Goal: Information Seeking & Learning: Learn about a topic

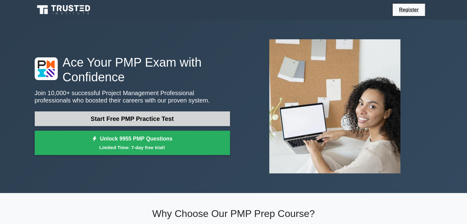
click at [152, 121] on link "Start Free PMP Practice Test" at bounding box center [132, 118] width 195 height 15
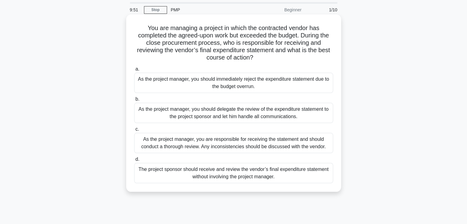
scroll to position [31, 0]
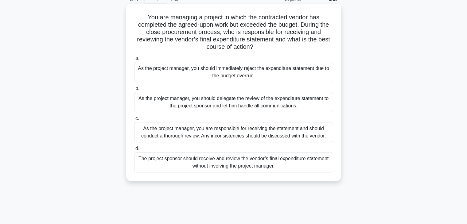
click at [143, 74] on div "As the project manager, you should immediately reject the expenditure statement…" at bounding box center [233, 72] width 199 height 20
click at [134, 60] on input "a. As the project manager, you should immediately reject the expenditure statem…" at bounding box center [134, 58] width 0 height 4
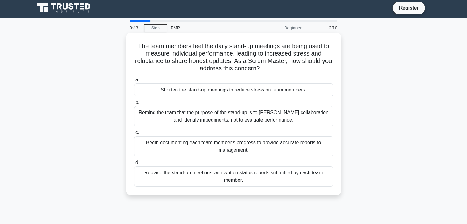
scroll to position [0, 0]
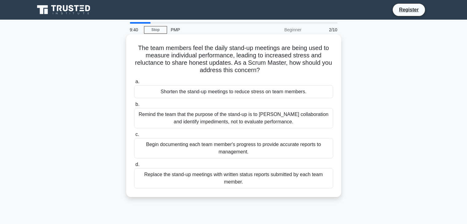
click at [163, 146] on div "Begin documenting each team member's progress to provide accurate reports to ma…" at bounding box center [233, 148] width 199 height 20
click at [134, 137] on input "c. Begin documenting each team member's progress to provide accurate reports to…" at bounding box center [134, 135] width 0 height 4
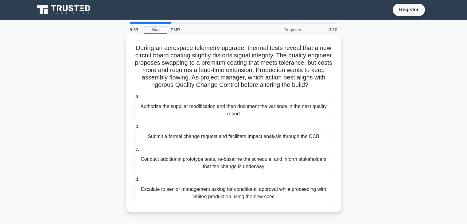
click at [164, 120] on div "Authorize the supplier modification and then document the variance in the next …" at bounding box center [233, 110] width 199 height 20
click at [134, 98] on input "a. Authorize the supplier modification and then document the variance in the ne…" at bounding box center [134, 97] width 0 height 4
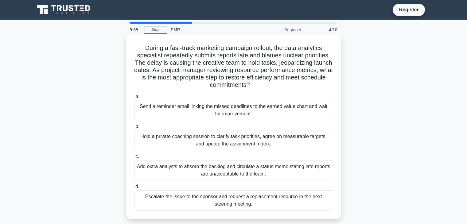
click at [161, 168] on div "Add extra analysts to absorb the backlog and circulate a status memo stating la…" at bounding box center [233, 170] width 199 height 20
click at [134, 159] on input "c. Add extra analysts to absorb the backlog and circulate a status memo stating…" at bounding box center [134, 157] width 0 height 4
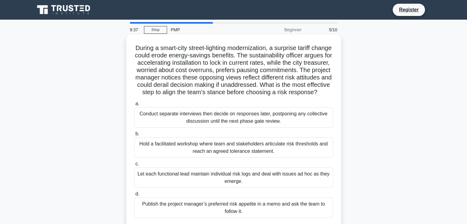
click at [167, 127] on div "Conduct separate interviews then decide on responses later, postponing any coll…" at bounding box center [233, 117] width 199 height 20
click at [134, 106] on input "a. Conduct separate interviews then decide on responses later, postponing any c…" at bounding box center [134, 104] width 0 height 4
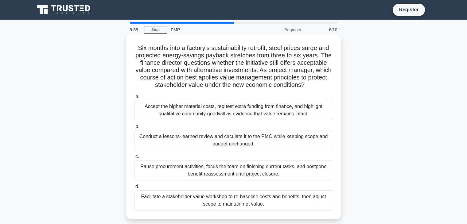
click at [169, 141] on div "Conduct a lessons-learned review and circulate it to the PMO while keeping scop…" at bounding box center [233, 140] width 199 height 20
click at [134, 129] on input "b. Conduct a lessons-learned review and circulate it to the PMO while keeping s…" at bounding box center [134, 127] width 0 height 4
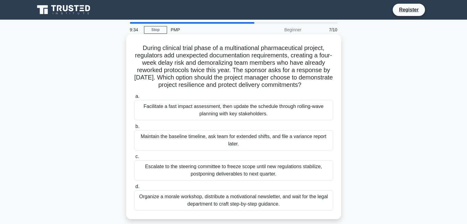
click at [165, 176] on div "Escalate to the steering committee to freeze scope until new regulations stabil…" at bounding box center [233, 170] width 199 height 20
click at [134, 159] on input "c. Escalate to the steering committee to freeze scope until new regulations sta…" at bounding box center [134, 157] width 0 height 4
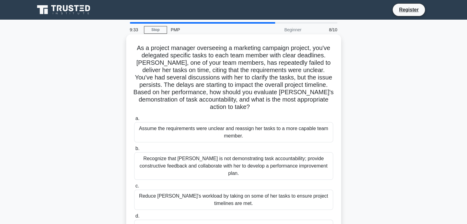
click at [169, 190] on div "Reduce Jessica's workload by taking on some of her tasks to ensure project time…" at bounding box center [233, 200] width 199 height 20
click at [134, 184] on input "c. Reduce Jessica's workload by taking on some of her tasks to ensure project t…" at bounding box center [134, 186] width 0 height 4
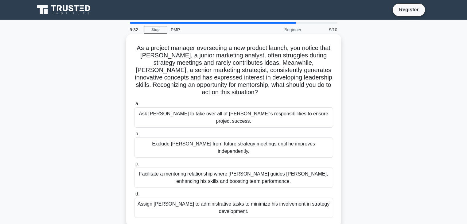
click at [167, 198] on div "Assign James to administrative tasks to minimize his involvement in strategy de…" at bounding box center [233, 208] width 199 height 20
click at [134, 192] on input "d. Assign James to administrative tasks to minimize his involvement in strategy…" at bounding box center [134, 194] width 0 height 4
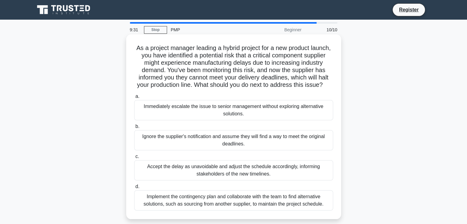
click at [175, 120] on div "Immediately escalate the issue to senior management without exploring alternati…" at bounding box center [233, 110] width 199 height 20
click at [134, 98] on input "a. Immediately escalate the issue to senior management without exploring altern…" at bounding box center [134, 97] width 0 height 4
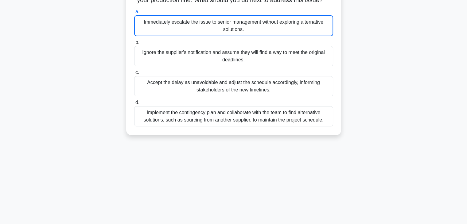
scroll to position [108, 0]
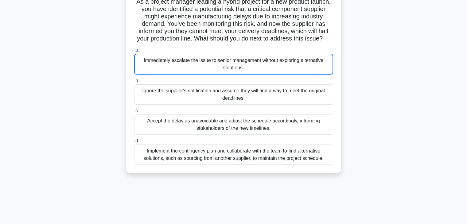
click at [206, 130] on div "Accept the delay as unavoidable and adjust the schedule accordingly, informing …" at bounding box center [233, 124] width 199 height 20
click at [134, 113] on input "c. Accept the delay as unavoidable and adjust the schedule accordingly, informi…" at bounding box center [134, 111] width 0 height 4
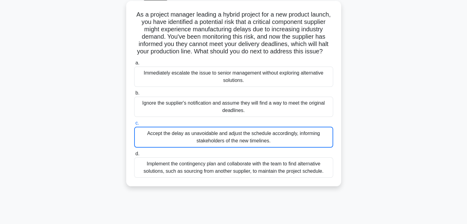
scroll to position [0, 0]
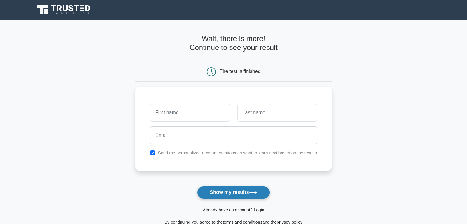
click at [245, 193] on button "Show my results" at bounding box center [233, 192] width 72 height 13
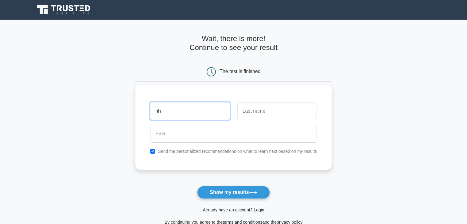
type input "hh"
click at [243, 114] on input "text" at bounding box center [276, 111] width 79 height 18
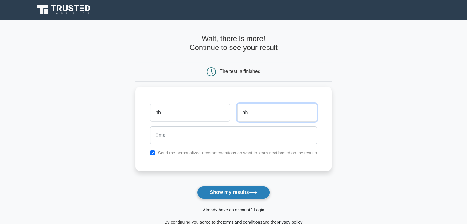
type input "hh"
click at [211, 194] on button "Show my results" at bounding box center [233, 192] width 72 height 13
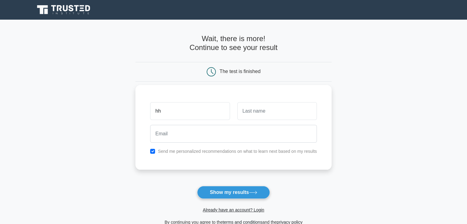
type input "hh"
click at [253, 109] on input "text" at bounding box center [276, 111] width 79 height 18
type input "hh"
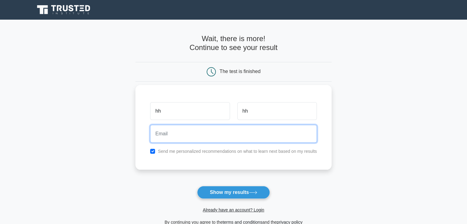
click at [236, 129] on input "email" at bounding box center [233, 134] width 167 height 18
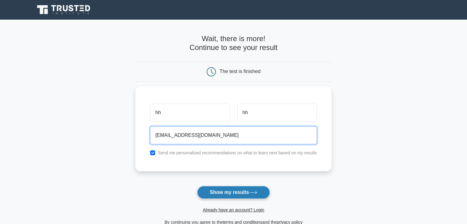
type input "[EMAIL_ADDRESS][DOMAIN_NAME]"
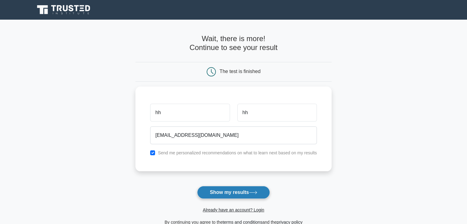
click at [253, 191] on icon at bounding box center [253, 192] width 8 height 3
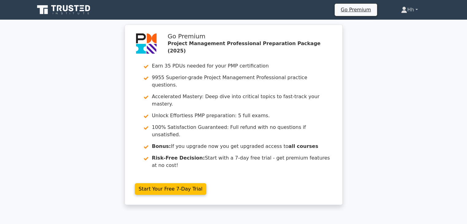
click at [410, 11] on link "Hh" at bounding box center [409, 10] width 46 height 12
click at [401, 23] on link "Profile" at bounding box center [410, 24] width 48 height 10
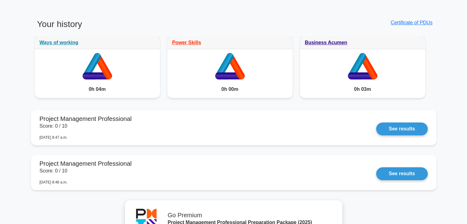
scroll to position [522, 0]
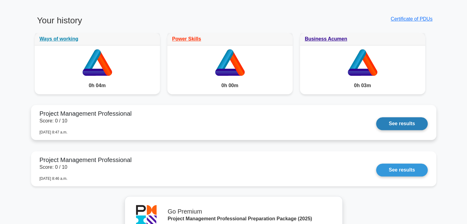
click at [391, 121] on link "See results" at bounding box center [401, 123] width 51 height 13
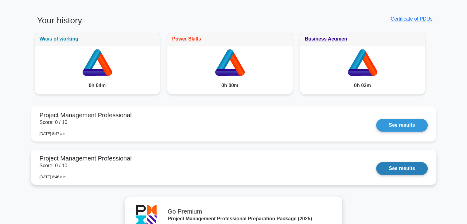
click at [397, 168] on link "See results" at bounding box center [401, 168] width 51 height 13
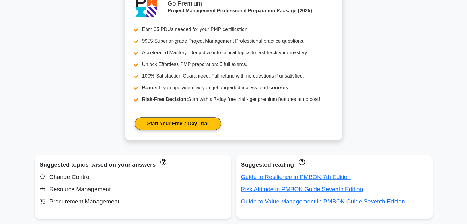
scroll to position [245, 0]
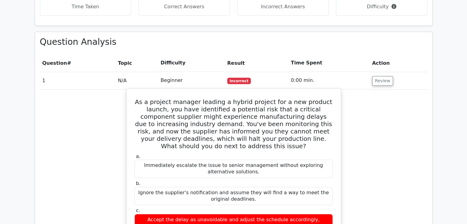
scroll to position [307, 0]
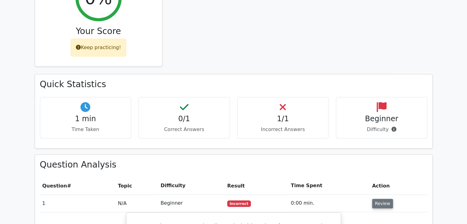
click at [374, 199] on button "Review" at bounding box center [382, 204] width 21 height 10
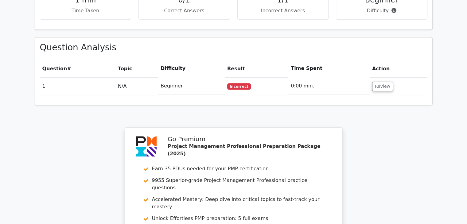
scroll to position [417, 0]
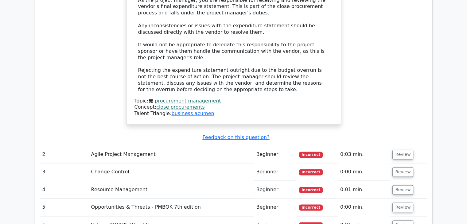
scroll to position [798, 0]
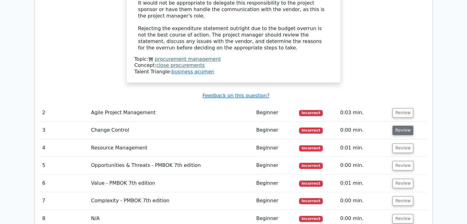
click at [398, 125] on button "Review" at bounding box center [402, 130] width 21 height 10
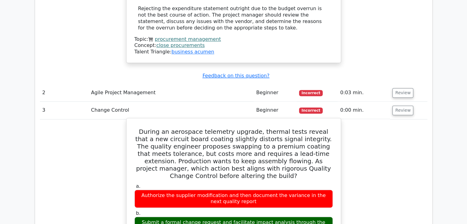
scroll to position [828, 0]
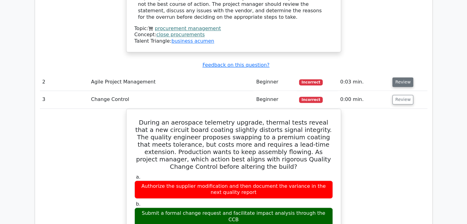
click at [398, 77] on button "Review" at bounding box center [402, 82] width 21 height 10
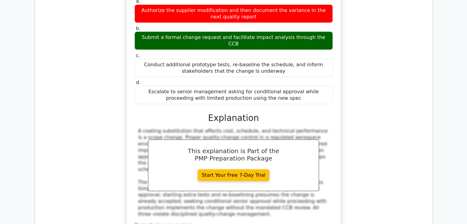
scroll to position [1381, 0]
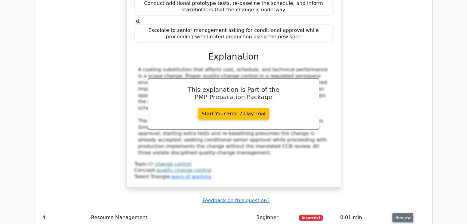
click at [401, 213] on button "Review" at bounding box center [402, 218] width 21 height 10
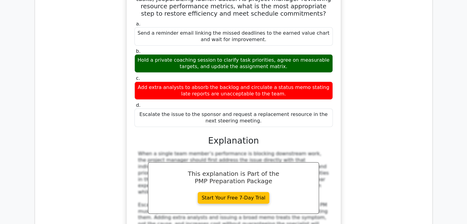
scroll to position [1657, 0]
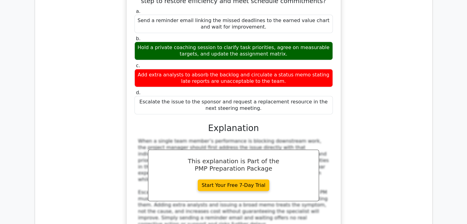
drag, startPoint x: 399, startPoint y: 210, endPoint x: 390, endPoint y: 194, distance: 18.0
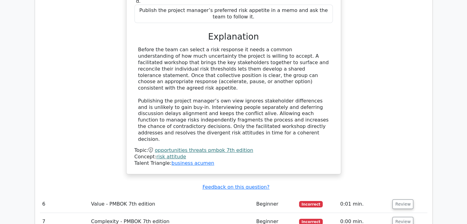
scroll to position [2148, 0]
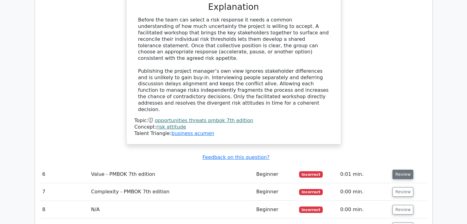
click at [398, 170] on button "Review" at bounding box center [402, 175] width 21 height 10
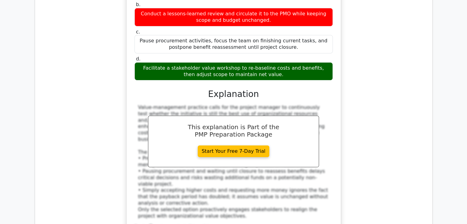
scroll to position [2455, 0]
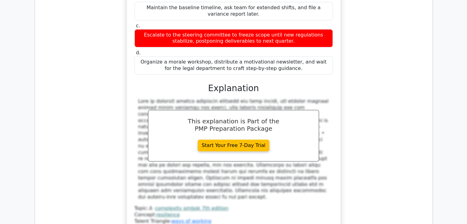
scroll to position [2853, 0]
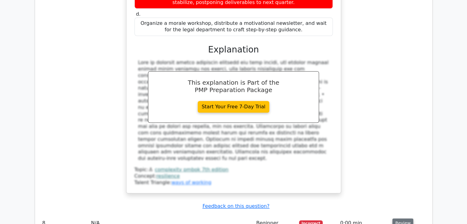
click at [398, 218] on button "Review" at bounding box center [402, 223] width 21 height 10
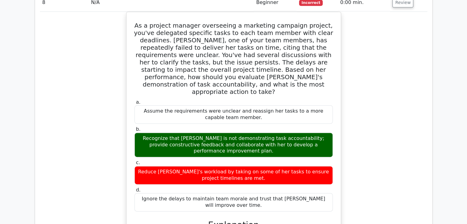
scroll to position [3130, 0]
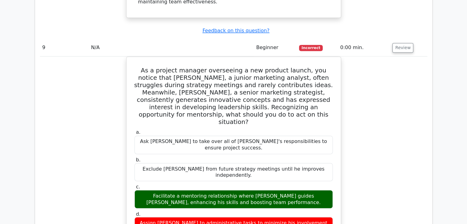
scroll to position [3375, 0]
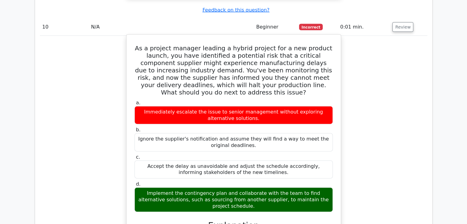
scroll to position [3805, 0]
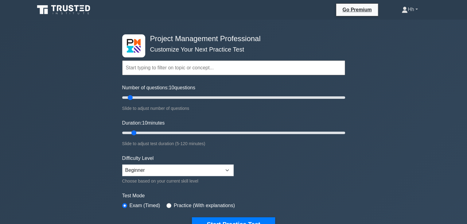
click at [410, 11] on link "Hh" at bounding box center [410, 9] width 46 height 12
click at [401, 25] on link "Profile" at bounding box center [411, 24] width 48 height 10
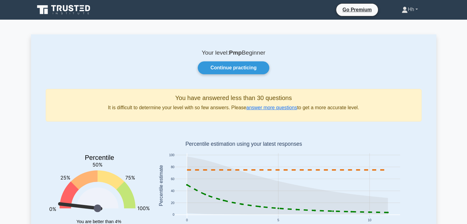
click at [408, 10] on link "Hh" at bounding box center [410, 9] width 46 height 12
click at [394, 32] on link "Settings" at bounding box center [411, 34] width 48 height 10
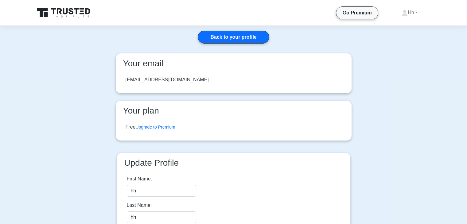
click at [172, 79] on div "[EMAIL_ADDRESS][DOMAIN_NAME]" at bounding box center [166, 79] width 83 height 7
drag, startPoint x: 177, startPoint y: 79, endPoint x: 106, endPoint y: 75, distance: 71.0
click at [106, 75] on main "Back to your profile Your email [EMAIL_ADDRESS][DOMAIN_NAME] Your plan Free Upg…" at bounding box center [233, 144] width 467 height 237
click at [415, 13] on link "Hh" at bounding box center [410, 12] width 46 height 12
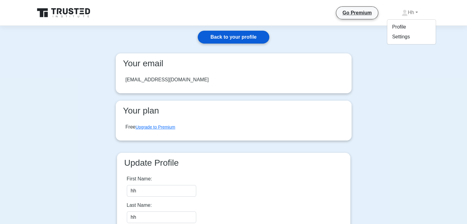
click at [242, 40] on link "Back to your profile" at bounding box center [233, 37] width 71 height 13
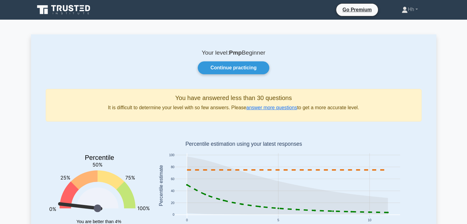
scroll to position [6, 0]
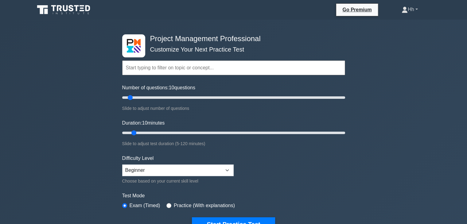
click at [402, 13] on icon at bounding box center [405, 11] width 6 height 2
click at [406, 36] on link "Settings" at bounding box center [411, 34] width 48 height 10
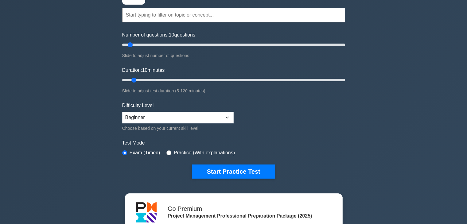
scroll to position [54, 0]
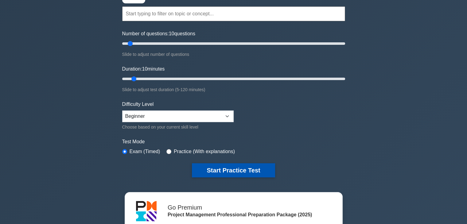
click at [234, 168] on button "Start Practice Test" at bounding box center [233, 170] width 83 height 14
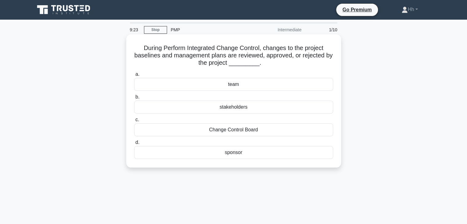
click at [233, 130] on div "Change Control Board" at bounding box center [233, 129] width 199 height 13
click at [134, 122] on input "c. Change Control Board" at bounding box center [134, 120] width 0 height 4
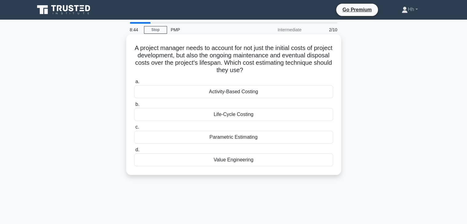
click at [190, 161] on div "Value Engineering" at bounding box center [233, 159] width 199 height 13
click at [134, 152] on input "d. Value Engineering" at bounding box center [134, 150] width 0 height 4
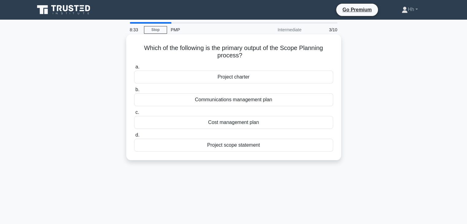
click at [203, 101] on div "Communications management plan" at bounding box center [233, 99] width 199 height 13
click at [134, 92] on input "b. Communications management plan" at bounding box center [134, 90] width 0 height 4
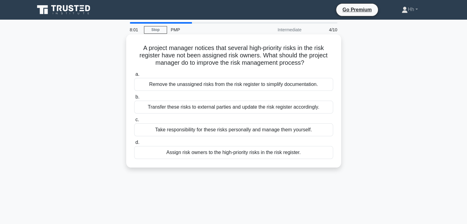
click at [195, 107] on div "Transfer these risks to external parties and update the risk register according…" at bounding box center [233, 107] width 199 height 13
click at [134, 99] on input "b. Transfer these risks to external parties and update the risk register accord…" at bounding box center [134, 97] width 0 height 4
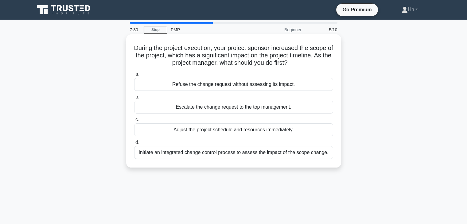
click at [228, 152] on div "Initiate an integrated change control process to assess the impact of the scope…" at bounding box center [233, 152] width 199 height 13
click at [134, 145] on input "d. Initiate an integrated change control process to assess the impact of the sc…" at bounding box center [134, 143] width 0 height 4
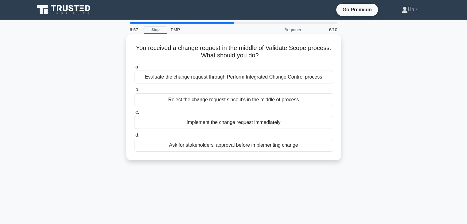
click at [186, 145] on div "Ask for stakeholders' approval before implementing change" at bounding box center [233, 145] width 199 height 13
click at [134, 137] on input "d. Ask for stakeholders' approval before implementing change" at bounding box center [134, 135] width 0 height 4
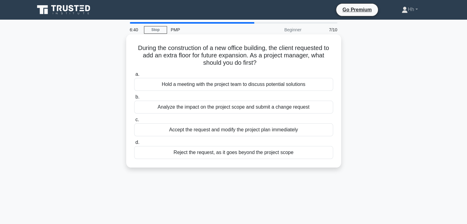
click at [185, 85] on div "Hold a meeting with the project team to discuss potential solutions" at bounding box center [233, 84] width 199 height 13
click at [134, 76] on input "a. Hold a meeting with the project team to discuss potential solutions" at bounding box center [134, 74] width 0 height 4
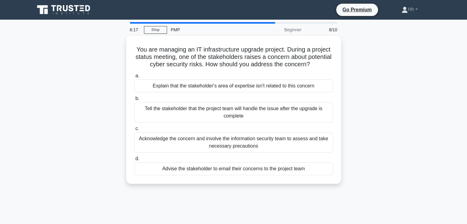
click at [185, 85] on div "Explain that the stakeholder's area of expertise isn't related to this concern" at bounding box center [233, 85] width 199 height 13
click at [134, 78] on input "a. Explain that the stakeholder's area of expertise isn't related to this conce…" at bounding box center [134, 76] width 0 height 4
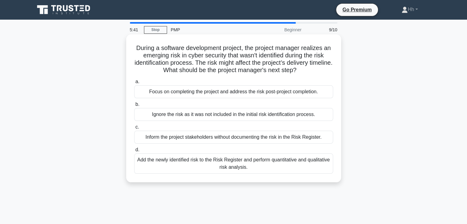
click at [175, 168] on div "Add the newly identified risk to the Risk Register and perform quantitative and…" at bounding box center [233, 163] width 199 height 20
click at [134, 152] on input "d. Add the newly identified risk to the Risk Register and perform quantitative …" at bounding box center [134, 150] width 0 height 4
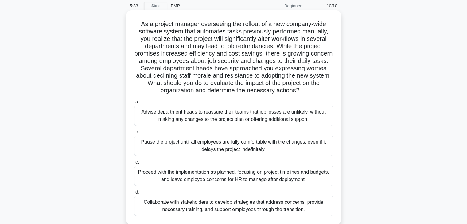
scroll to position [31, 0]
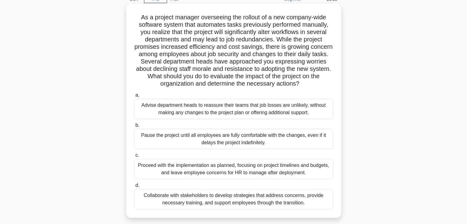
click at [177, 169] on div "Proceed with the implementation as planned, focusing on project timelines and b…" at bounding box center [233, 169] width 199 height 20
click at [134, 157] on input "c. Proceed with the implementation as planned, focusing on project timelines an…" at bounding box center [134, 155] width 0 height 4
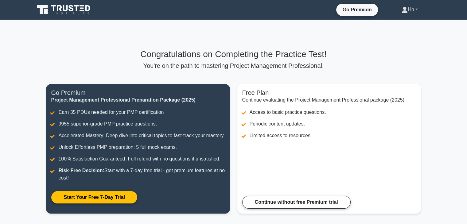
click at [412, 10] on link "Hh" at bounding box center [410, 9] width 46 height 12
click at [398, 22] on link "Profile" at bounding box center [411, 24] width 48 height 10
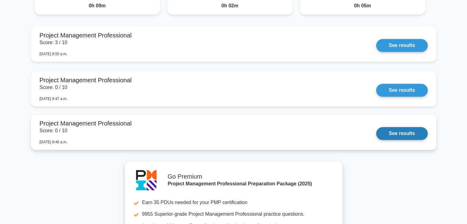
scroll to position [606, 0]
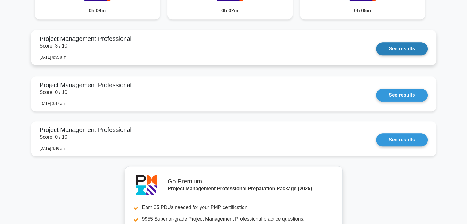
click at [384, 48] on link "See results" at bounding box center [401, 48] width 51 height 13
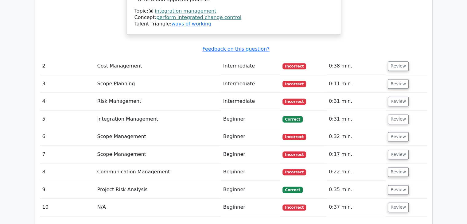
scroll to position [736, 0]
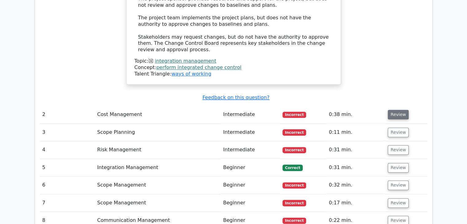
click at [391, 110] on button "Review" at bounding box center [398, 115] width 21 height 10
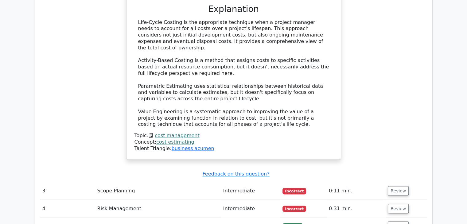
scroll to position [1043, 0]
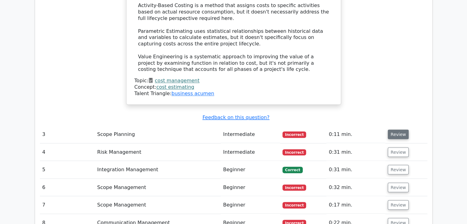
click at [396, 129] on button "Review" at bounding box center [398, 134] width 21 height 10
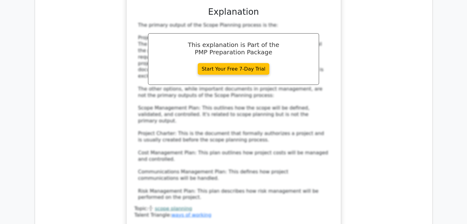
scroll to position [1381, 0]
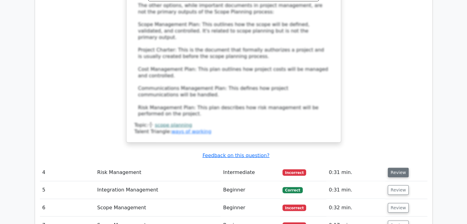
click at [396, 168] on button "Review" at bounding box center [398, 173] width 21 height 10
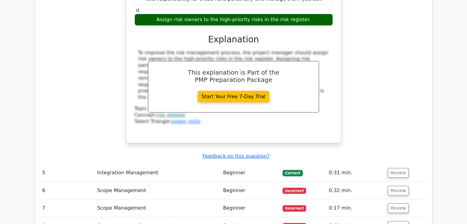
scroll to position [1688, 0]
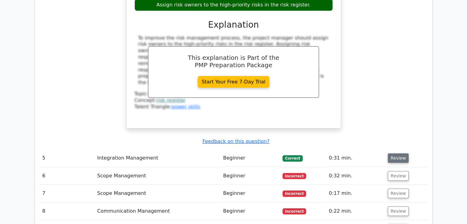
click at [394, 153] on button "Review" at bounding box center [398, 158] width 21 height 10
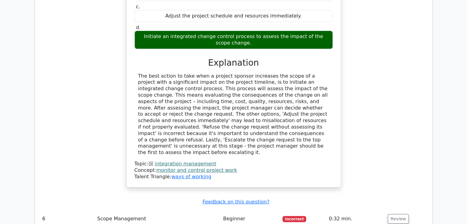
scroll to position [1964, 0]
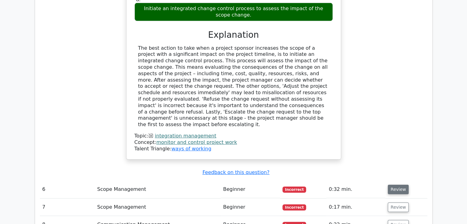
click at [392, 185] on button "Review" at bounding box center [398, 190] width 21 height 10
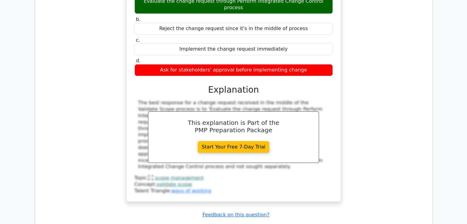
scroll to position [2240, 0]
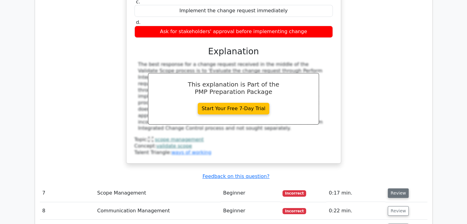
click at [389, 188] on button "Review" at bounding box center [398, 193] width 21 height 10
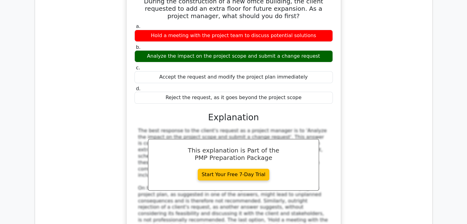
scroll to position [2547, 0]
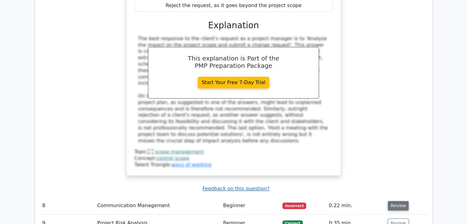
click at [392, 201] on button "Review" at bounding box center [398, 206] width 21 height 10
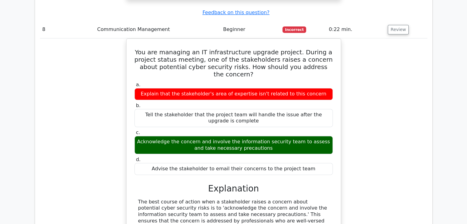
scroll to position [2792, 0]
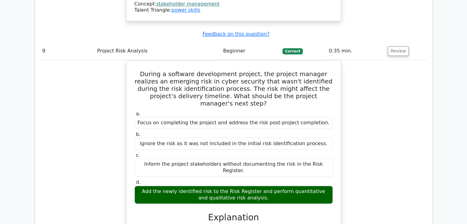
scroll to position [3130, 0]
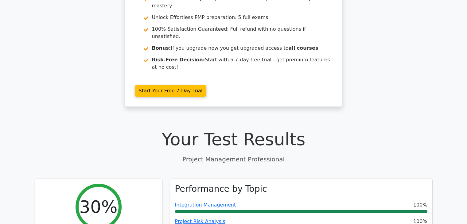
scroll to position [184, 0]
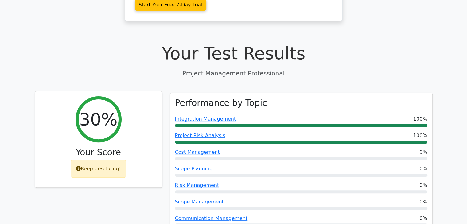
click at [106, 160] on div "Keep practicing!" at bounding box center [99, 169] width 56 height 18
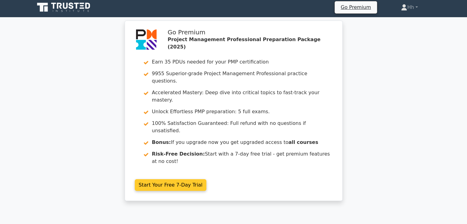
scroll to position [0, 0]
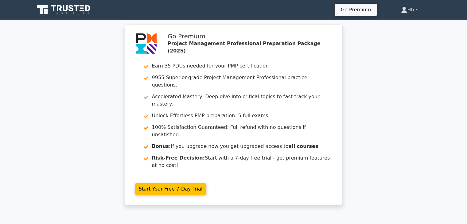
click at [404, 9] on link "Hh" at bounding box center [409, 10] width 46 height 12
click at [396, 27] on link "Profile" at bounding box center [410, 24] width 48 height 10
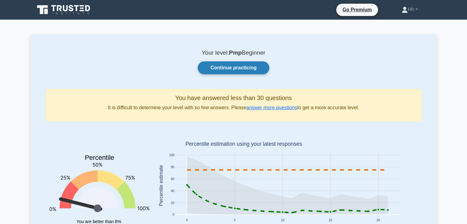
click at [229, 65] on link "Continue practicing" at bounding box center [233, 67] width 71 height 13
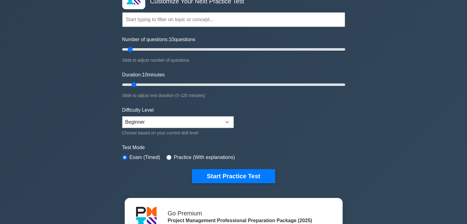
scroll to position [92, 0]
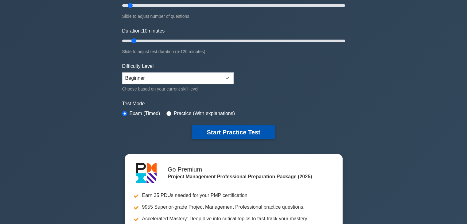
click at [255, 127] on button "Start Practice Test" at bounding box center [233, 132] width 83 height 14
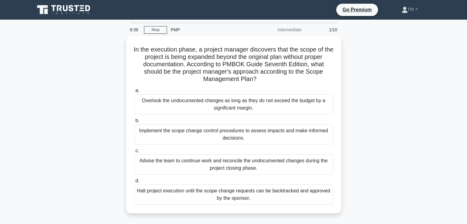
click at [288, 31] on div "Intermediate" at bounding box center [278, 30] width 54 height 12
click at [411, 13] on link "Hh" at bounding box center [410, 9] width 46 height 12
click at [405, 19] on link "Profile" at bounding box center [411, 24] width 48 height 10
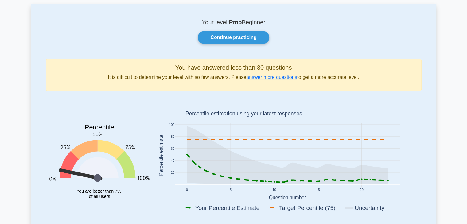
scroll to position [31, 0]
click at [272, 79] on link "answer more questions" at bounding box center [271, 76] width 51 height 5
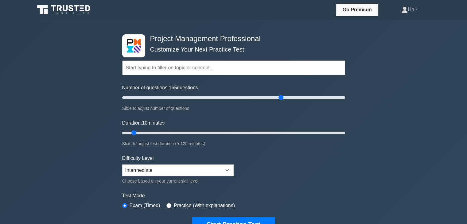
drag, startPoint x: 132, startPoint y: 96, endPoint x: 277, endPoint y: 108, distance: 145.3
click at [279, 101] on input "Number of questions: 165 questions" at bounding box center [233, 97] width 223 height 7
drag, startPoint x: 213, startPoint y: 109, endPoint x: 151, endPoint y: 109, distance: 62.3
click at [151, 109] on div "Slide to adjust number of questions" at bounding box center [233, 108] width 223 height 7
click at [219, 111] on div "Slide to adjust number of questions" at bounding box center [233, 108] width 223 height 7
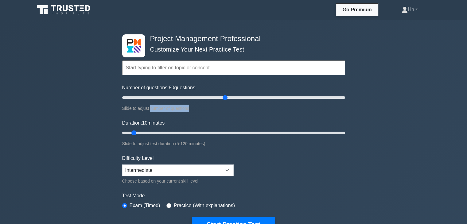
drag, startPoint x: 257, startPoint y: 98, endPoint x: 224, endPoint y: 97, distance: 33.8
click at [224, 97] on input "Number of questions: 80 questions" at bounding box center [233, 97] width 223 height 7
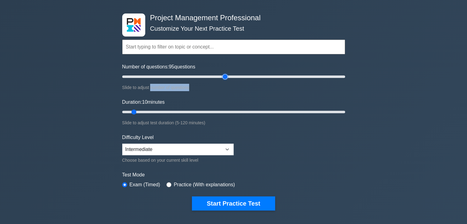
scroll to position [31, 0]
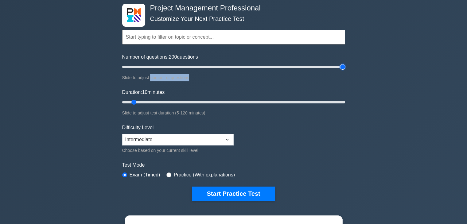
drag, startPoint x: 226, startPoint y: 67, endPoint x: 356, endPoint y: 65, distance: 130.1
type input "200"
click at [345, 65] on input "Number of questions: 200 questions" at bounding box center [233, 66] width 223 height 7
drag, startPoint x: 135, startPoint y: 100, endPoint x: 345, endPoint y: 107, distance: 210.3
type input "120"
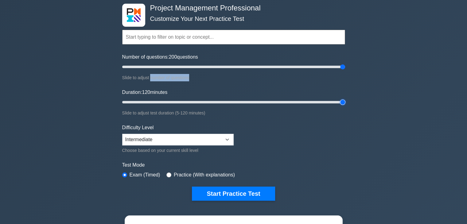
click at [345, 106] on input "Duration: 120 minutes" at bounding box center [233, 101] width 223 height 7
click at [227, 140] on select "Beginner Intermediate Expert" at bounding box center [177, 140] width 111 height 12
select select "beginner"
click at [122, 134] on select "Beginner Intermediate Expert" at bounding box center [177, 140] width 111 height 12
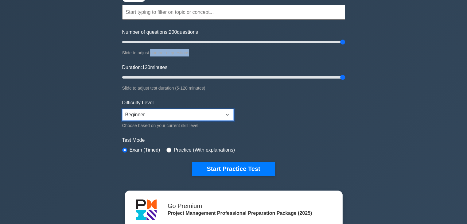
scroll to position [92, 0]
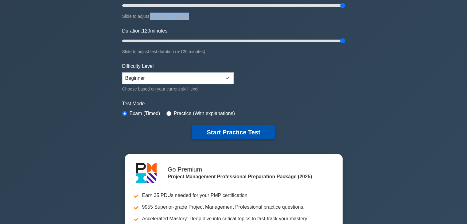
click at [252, 132] on button "Start Practice Test" at bounding box center [233, 132] width 83 height 14
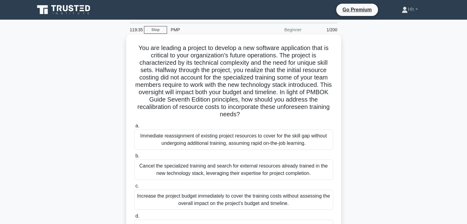
scroll to position [92, 0]
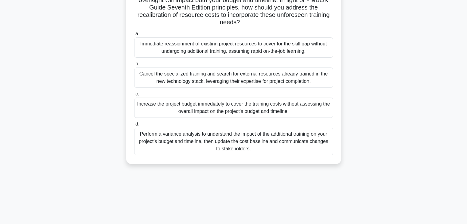
click at [259, 137] on div "Perform a variance analysis to understand the impact of the additional training…" at bounding box center [233, 142] width 199 height 28
click at [134, 126] on input "d. Perform a variance analysis to understand the impact of the additional train…" at bounding box center [134, 124] width 0 height 4
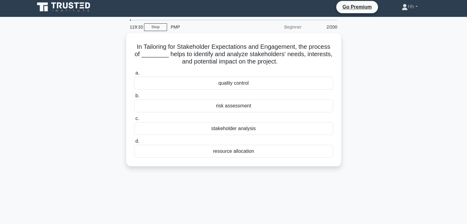
scroll to position [0, 0]
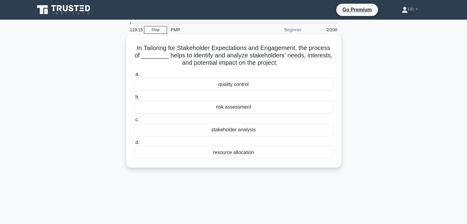
click at [244, 152] on div "resource allocation" at bounding box center [233, 152] width 199 height 13
click at [134, 145] on input "d. resource allocation" at bounding box center [134, 143] width 0 height 4
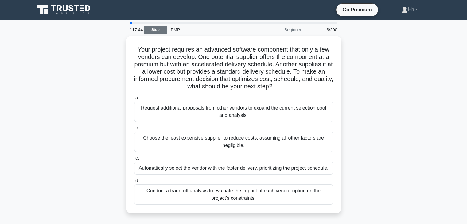
click at [161, 29] on link "Stop" at bounding box center [155, 30] width 23 height 8
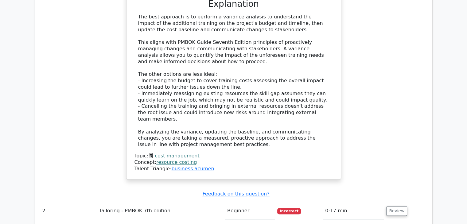
scroll to position [828, 0]
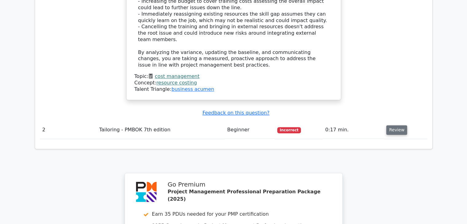
click at [394, 125] on button "Review" at bounding box center [396, 130] width 21 height 10
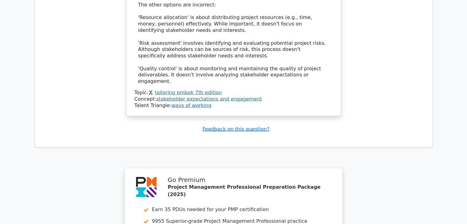
scroll to position [1354, 0]
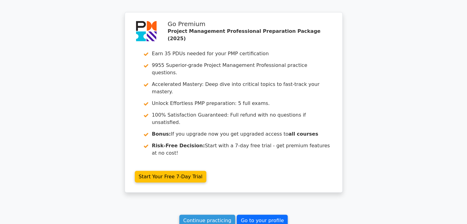
click at [264, 215] on link "Go to your profile" at bounding box center [262, 221] width 51 height 12
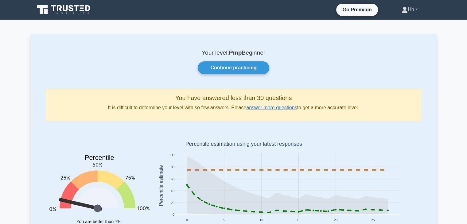
click at [413, 12] on link "Hh" at bounding box center [410, 9] width 46 height 12
click at [408, 21] on link "Profile" at bounding box center [411, 24] width 48 height 10
click at [404, 9] on link "Hh" at bounding box center [410, 9] width 46 height 12
click at [407, 24] on link "Profile" at bounding box center [411, 24] width 48 height 10
click at [404, 8] on link "Hh" at bounding box center [410, 9] width 46 height 12
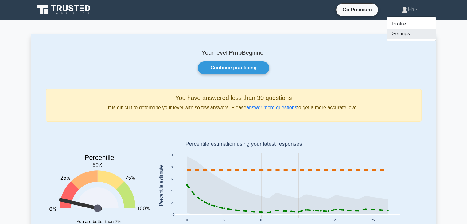
click at [401, 33] on link "Settings" at bounding box center [411, 34] width 48 height 10
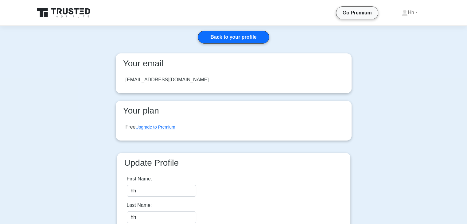
click at [178, 81] on div "[EMAIL_ADDRESS][DOMAIN_NAME]" at bounding box center [166, 79] width 83 height 7
drag, startPoint x: 166, startPoint y: 79, endPoint x: 178, endPoint y: 64, distance: 19.0
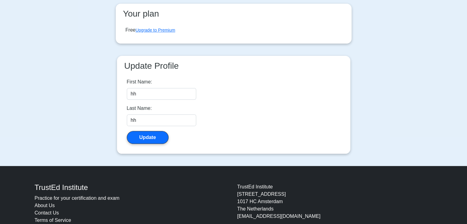
scroll to position [91, 0]
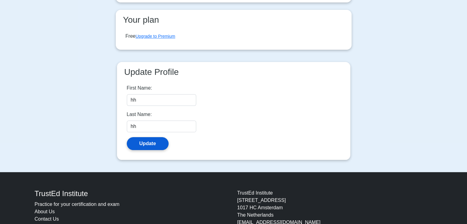
click at [160, 141] on button "Update" at bounding box center [148, 143] width 42 height 13
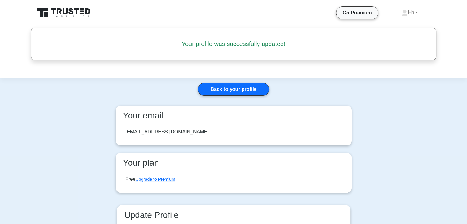
click at [191, 128] on div "[EMAIL_ADDRESS][DOMAIN_NAME]" at bounding box center [234, 131] width 226 height 17
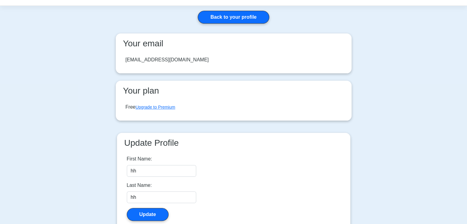
scroll to position [61, 0]
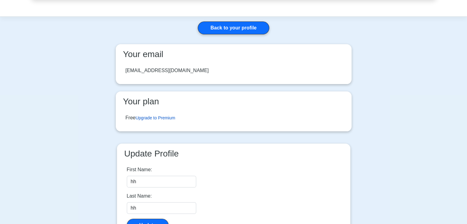
click at [170, 118] on link "Upgrade to Premium" at bounding box center [155, 117] width 40 height 5
